Goal: Transaction & Acquisition: Obtain resource

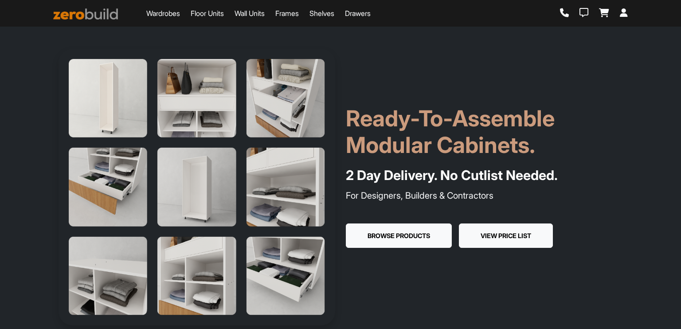
click at [531, 242] on button "View Price List" at bounding box center [506, 235] width 94 height 25
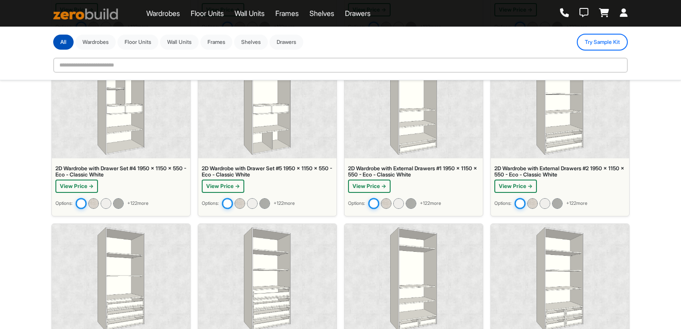
scroll to position [405, 0]
click at [241, 199] on img at bounding box center [240, 203] width 12 height 12
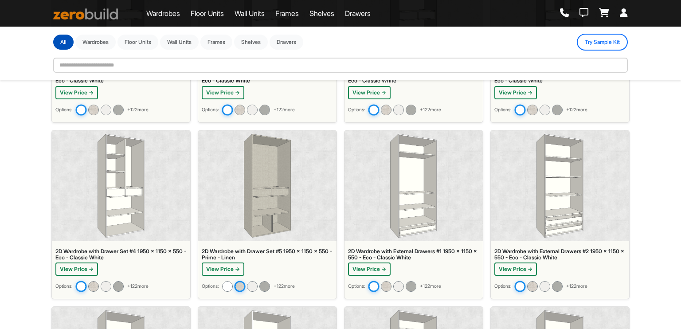
scroll to position [320, 0]
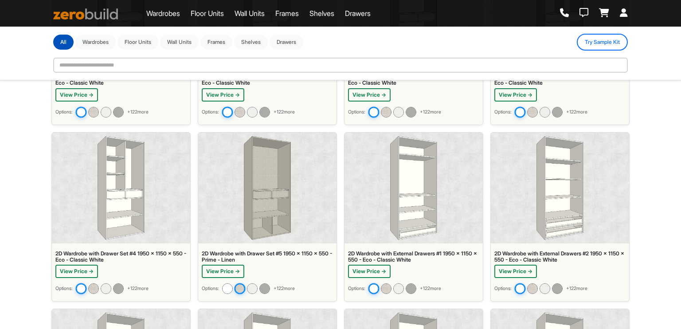
click at [254, 278] on div "2D Wardrobe with Drawer Set #5 1950 x 1150 x 550 - Prime - Linen View Price → O…" at bounding box center [267, 274] width 138 height 55
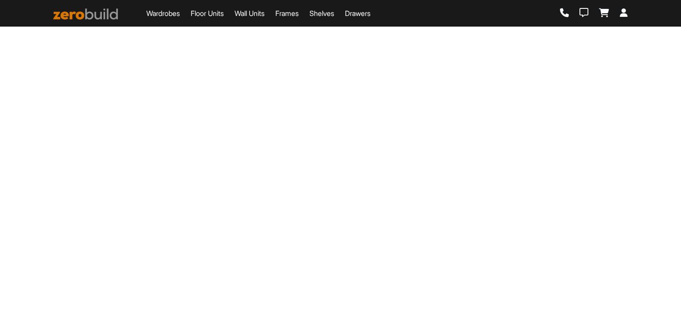
click at [254, 278] on div "Wardrobes Floor Units Wall Units Frames Shelves Drawers Loading..." at bounding box center [340, 164] width 681 height 329
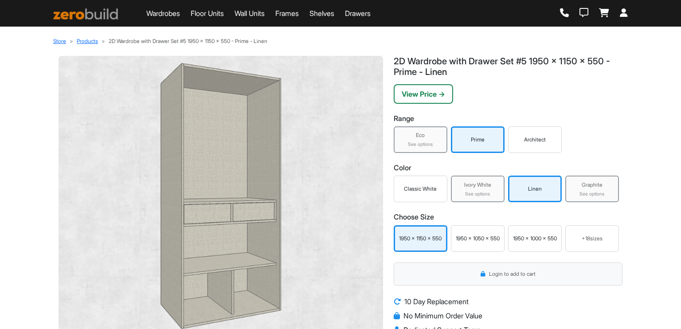
click at [282, 216] on img at bounding box center [221, 196] width 310 height 266
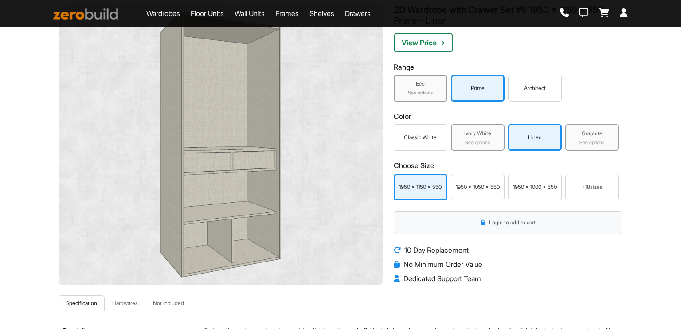
click at [475, 150] on div "Range Eco See options Prime Architect Color Classic White Ivory White See optio…" at bounding box center [508, 131] width 229 height 137
click at [590, 138] on div "Graphite See options" at bounding box center [592, 137] width 54 height 27
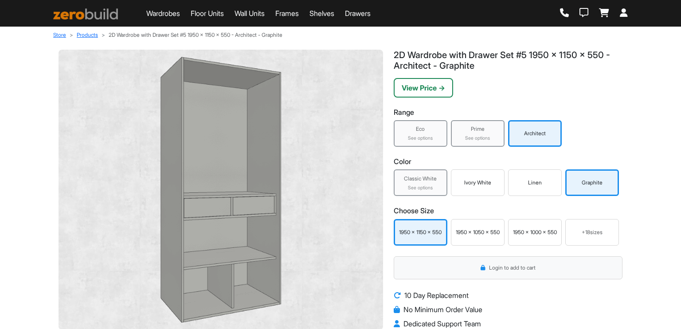
scroll to position [7, 0]
click at [465, 134] on div "See options" at bounding box center [477, 137] width 48 height 7
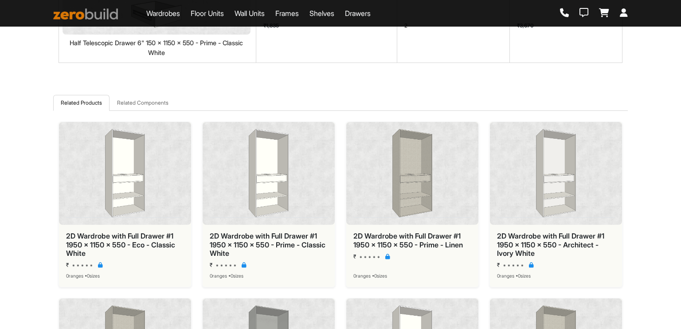
scroll to position [722, 0]
click at [160, 101] on link "Related Components" at bounding box center [142, 102] width 66 height 16
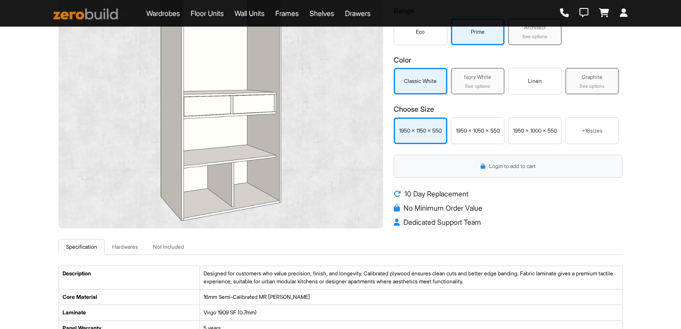
scroll to position [0, 0]
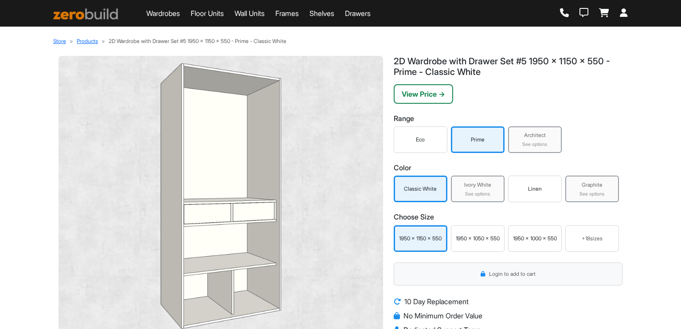
click at [259, 16] on link "Wall Units" at bounding box center [249, 13] width 30 height 11
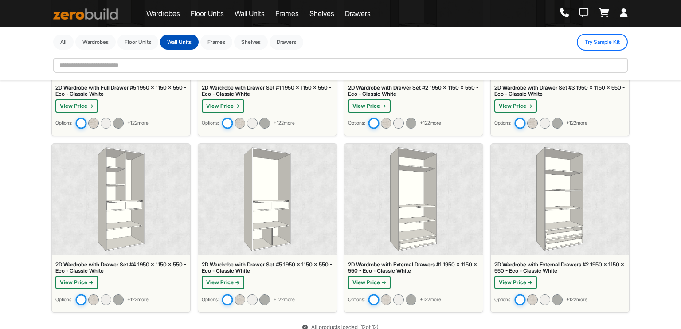
scroll to position [319, 0]
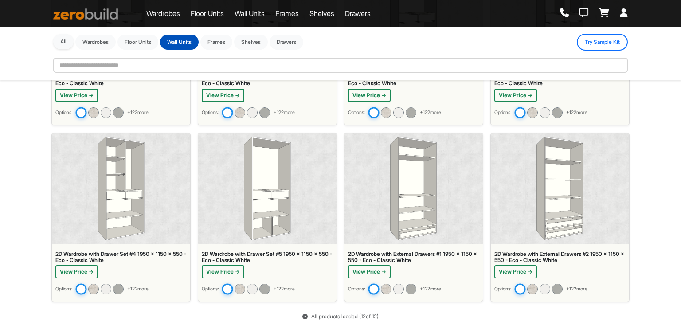
click at [60, 43] on button "All" at bounding box center [63, 41] width 20 height 15
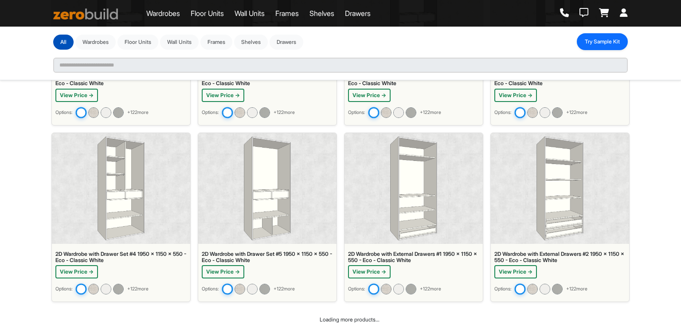
click at [612, 37] on button "Try Sample Kit" at bounding box center [602, 41] width 51 height 17
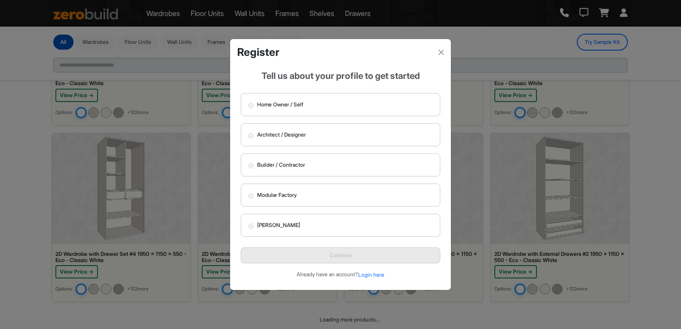
click at [310, 106] on label "Home Owner / Self" at bounding box center [340, 104] width 199 height 23
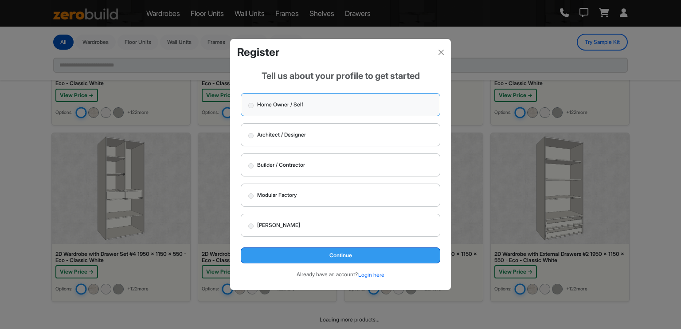
click at [333, 259] on button "Continue" at bounding box center [340, 255] width 199 height 16
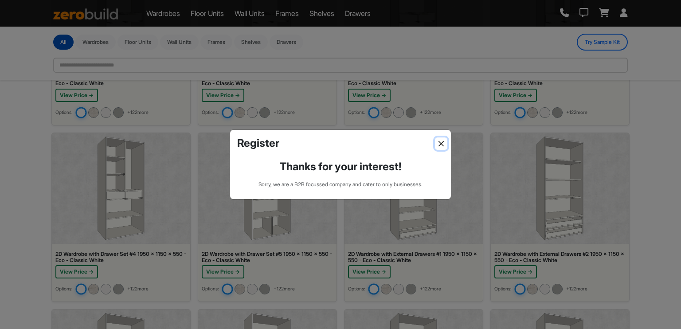
click at [440, 139] on button "Close" at bounding box center [441, 143] width 12 height 12
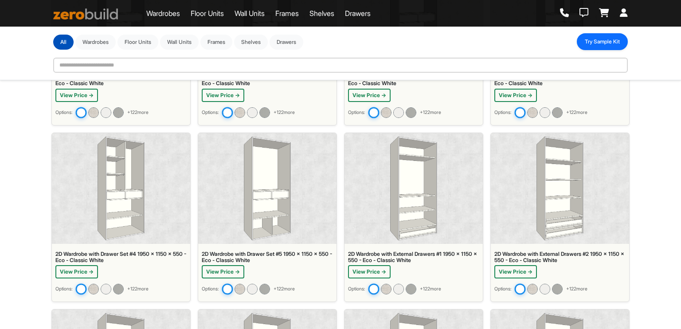
click at [592, 39] on button "Try Sample Kit" at bounding box center [602, 41] width 51 height 17
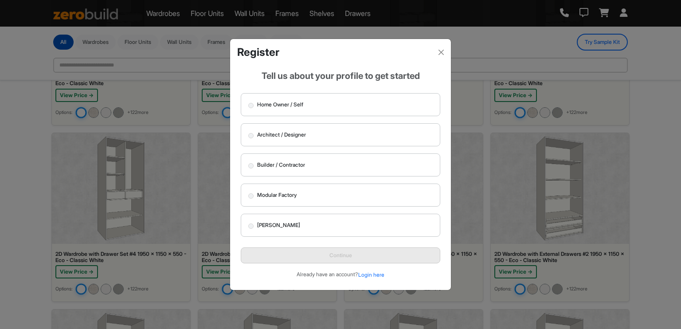
click at [350, 168] on label "Builder / Contractor" at bounding box center [340, 164] width 199 height 23
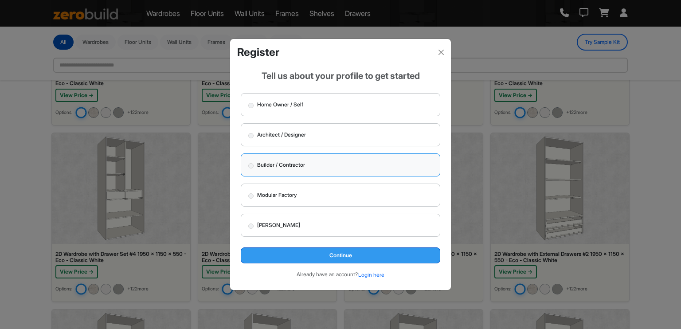
click at [344, 261] on button "Continue" at bounding box center [340, 255] width 199 height 16
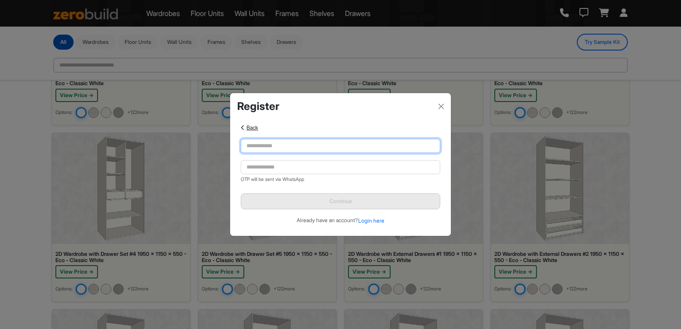
click at [351, 143] on input "text" at bounding box center [340, 146] width 199 height 14
type input "**********"
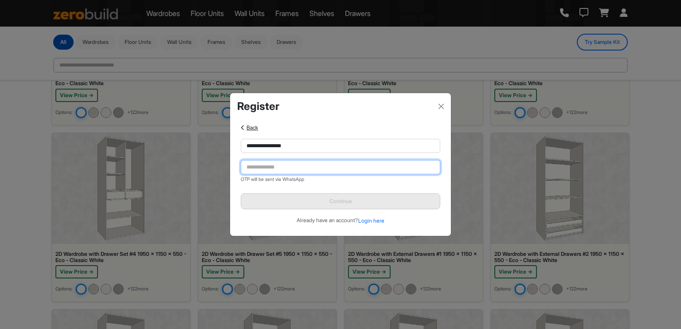
click at [339, 169] on input "tel" at bounding box center [340, 167] width 199 height 14
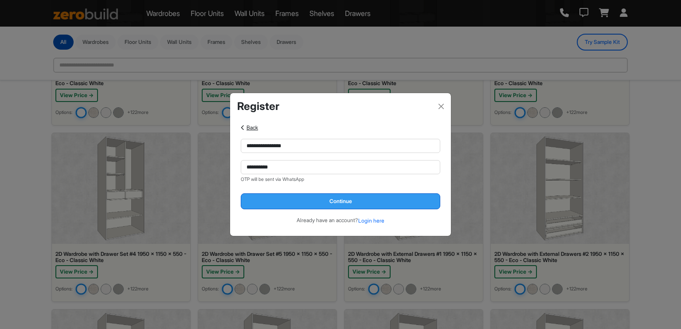
click at [344, 203] on button "Continue" at bounding box center [340, 201] width 199 height 16
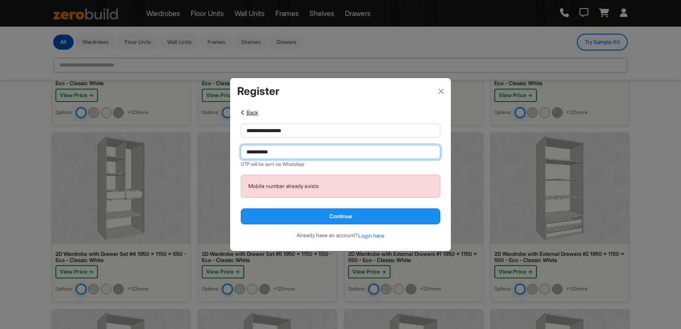
click at [362, 150] on input "**********" at bounding box center [340, 152] width 199 height 14
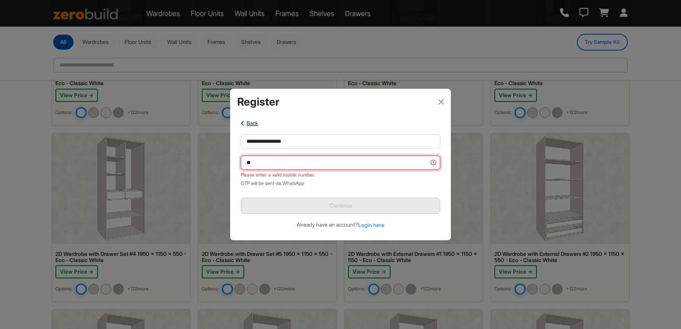
type input "*"
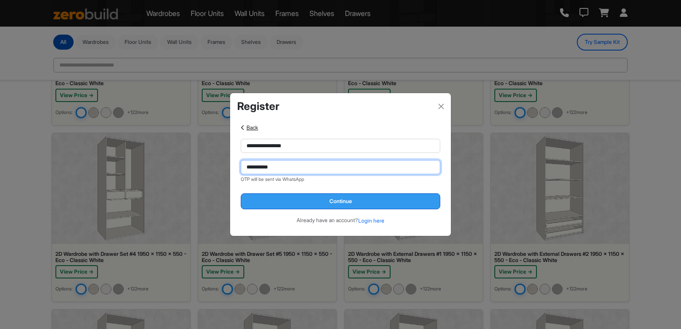
type input "**********"
click at [351, 196] on button "Continue" at bounding box center [340, 201] width 199 height 16
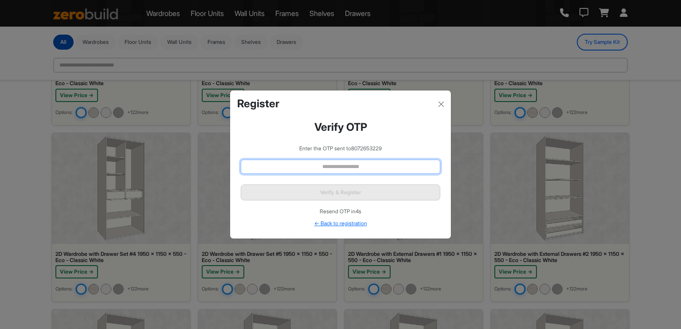
click at [365, 168] on input "text" at bounding box center [340, 167] width 199 height 14
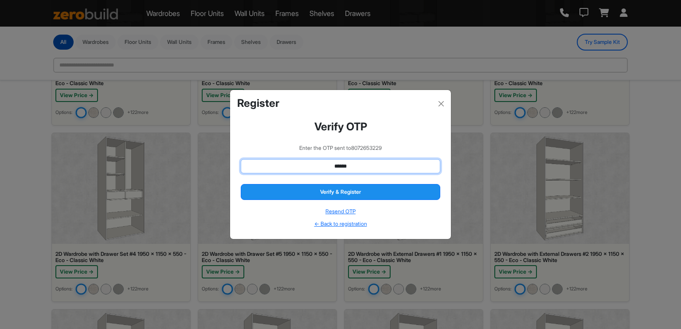
type input "******"
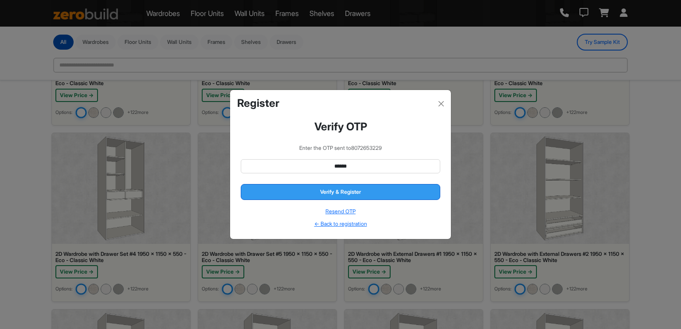
click at [369, 190] on button "Verify & Register" at bounding box center [340, 192] width 199 height 16
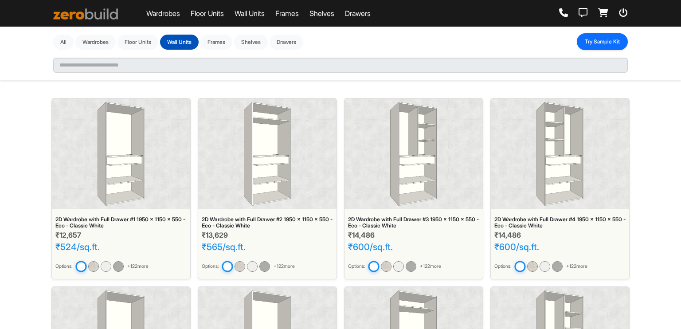
click at [593, 43] on button "Try Sample Kit" at bounding box center [602, 41] width 51 height 17
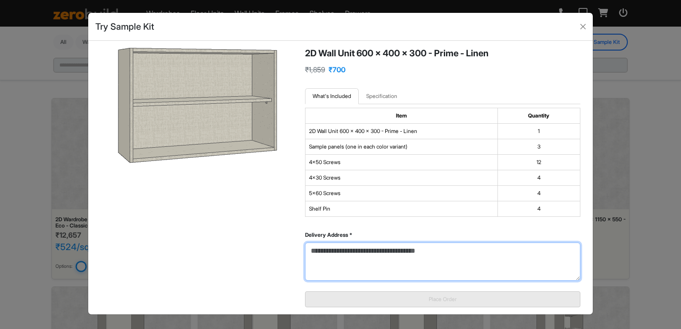
click at [428, 258] on textarea "Delivery Address *" at bounding box center [442, 261] width 275 height 38
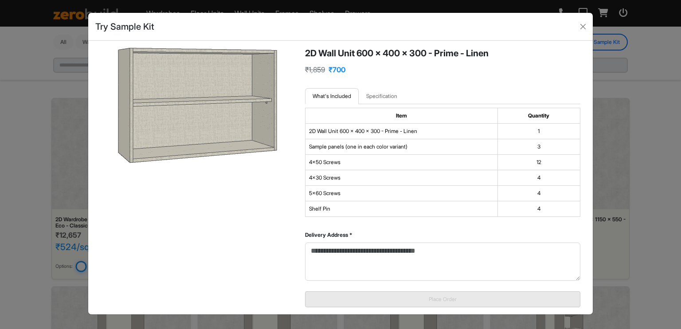
click at [453, 223] on div "2D Wall Unit 600 x 400 x 300 - Prime - Linen ₹ 1,859 ₹700 What's Included Speci…" at bounding box center [443, 177] width 286 height 259
click at [383, 97] on link "Specification" at bounding box center [382, 96] width 46 height 16
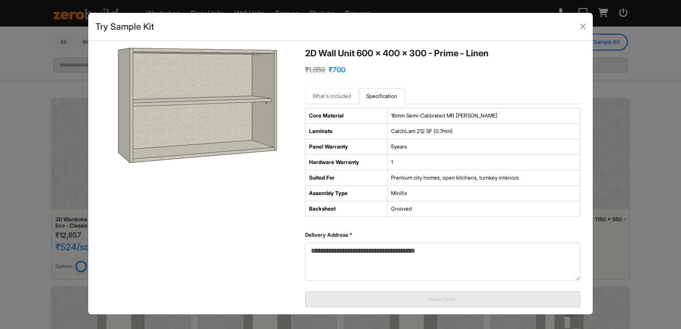
click at [348, 94] on link "What's Included" at bounding box center [332, 96] width 54 height 16
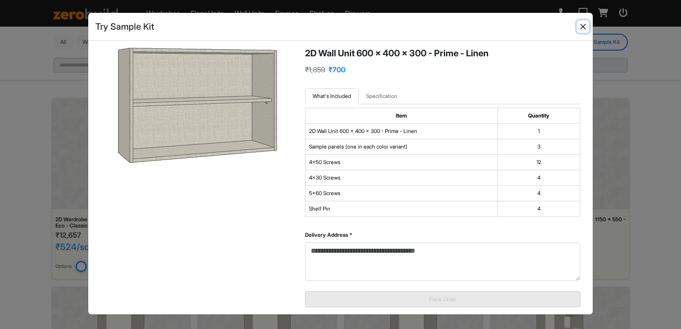
click at [584, 26] on button "Close" at bounding box center [583, 26] width 12 height 12
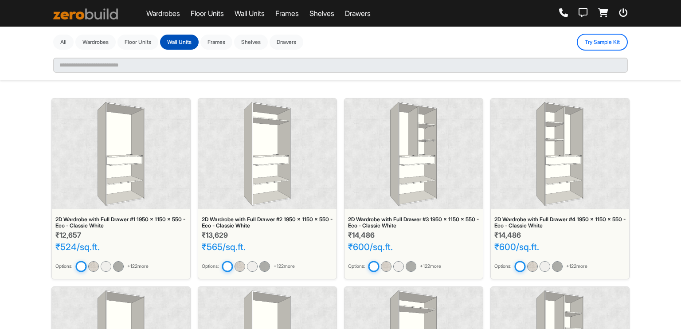
scroll to position [361, 0]
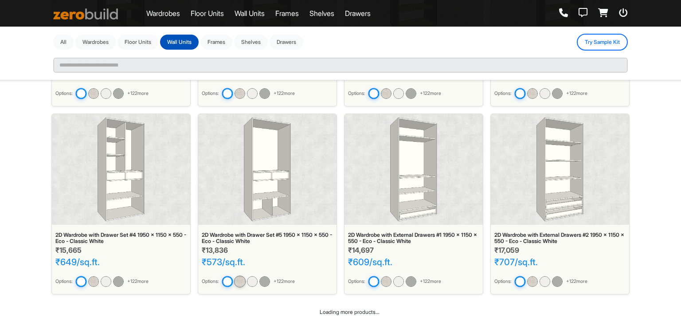
click at [240, 278] on img at bounding box center [240, 282] width 12 height 12
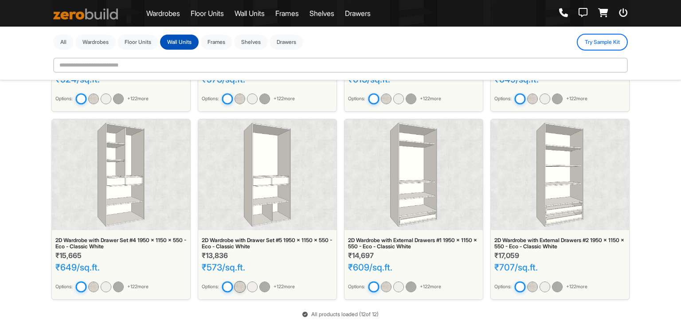
scroll to position [355, 0]
click at [82, 9] on img at bounding box center [85, 13] width 65 height 11
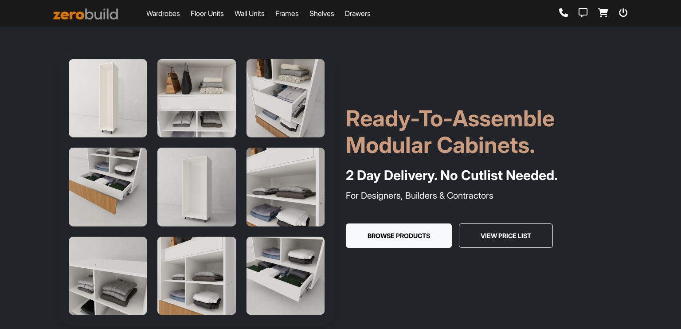
click at [621, 12] on icon at bounding box center [623, 12] width 9 height 9
click at [621, 12] on icon at bounding box center [624, 12] width 8 height 9
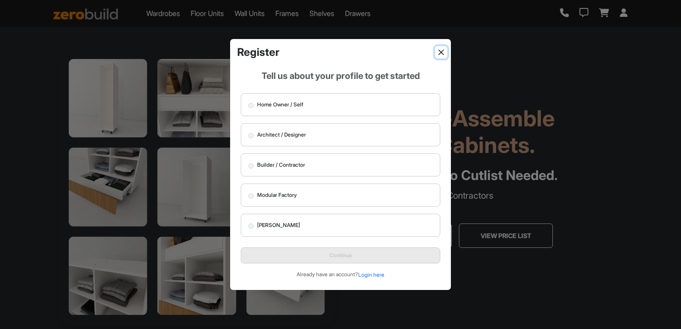
click at [438, 54] on button "Close" at bounding box center [441, 52] width 12 height 12
